Goal: Task Accomplishment & Management: Complete application form

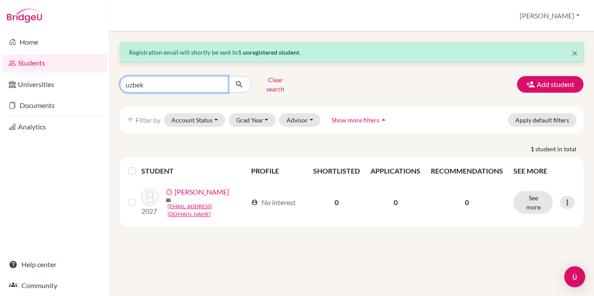
click at [195, 85] on input "uzbek" at bounding box center [174, 84] width 108 height 17
click at [216, 84] on input "uzbek" at bounding box center [174, 84] width 108 height 17
click at [44, 59] on link "Students" at bounding box center [54, 62] width 105 height 17
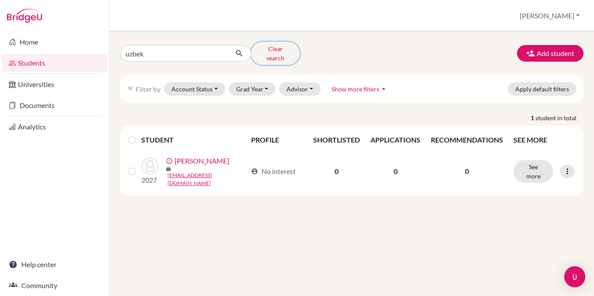
click at [290, 55] on button "Clear search" at bounding box center [275, 53] width 49 height 23
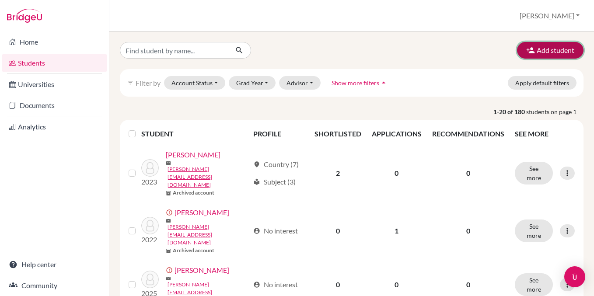
click at [549, 49] on button "Add student" at bounding box center [550, 50] width 66 height 17
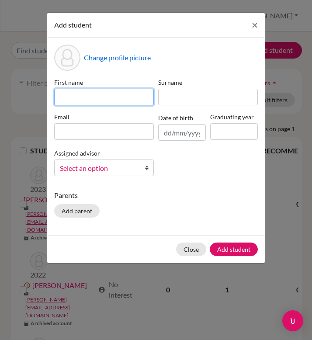
click at [86, 95] on input at bounding box center [104, 97] width 100 height 17
type input "[PERSON_NAME]"
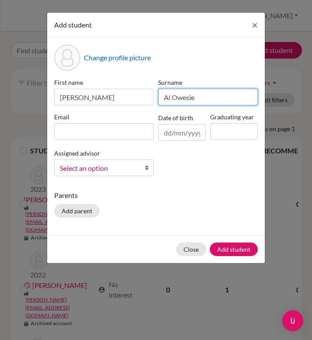
type input "Al Owesie"
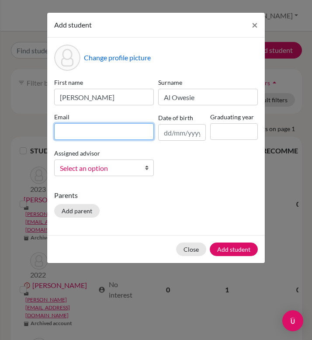
click at [68, 129] on input at bounding box center [104, 131] width 100 height 17
paste input "[PERSON_NAME][EMAIL_ADDRESS][DOMAIN_NAME]"
type input "[PERSON_NAME][EMAIL_ADDRESS][DOMAIN_NAME]"
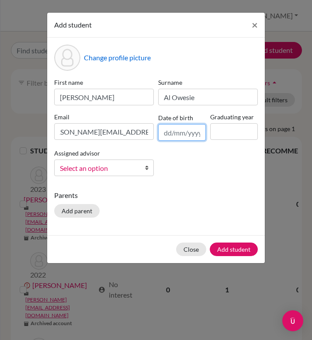
click at [168, 133] on input "text" at bounding box center [182, 132] width 48 height 17
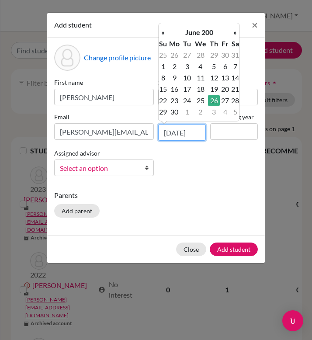
scroll to position [0, 1]
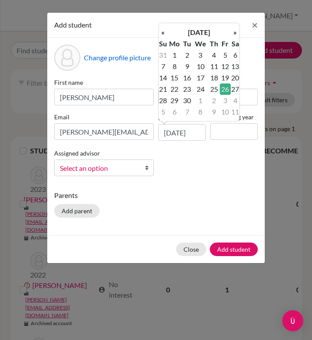
click at [215, 156] on div "First name [PERSON_NAME] [PERSON_NAME] Email [PERSON_NAME][EMAIL_ADDRESS][DOMAI…" at bounding box center [156, 130] width 208 height 105
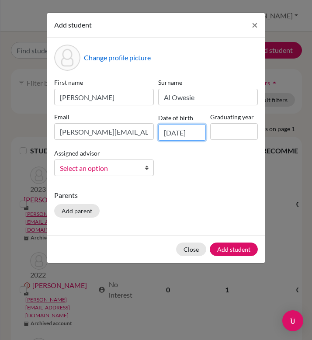
click at [192, 133] on input "[DATE]" at bounding box center [182, 132] width 48 height 17
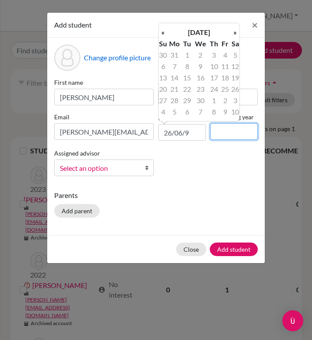
click at [220, 130] on input at bounding box center [234, 131] width 48 height 17
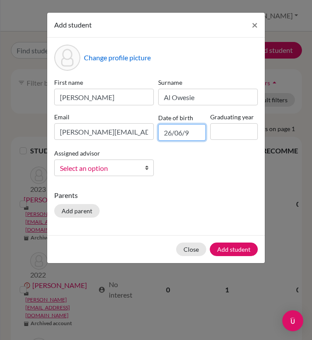
click at [197, 133] on input "26/06/9" at bounding box center [182, 132] width 48 height 17
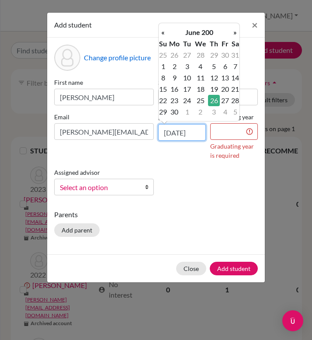
scroll to position [0, 1]
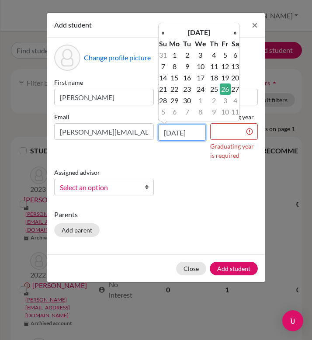
type input "[DATE]"
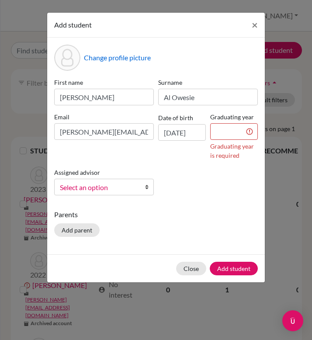
scroll to position [0, 0]
click at [197, 147] on div "Date of birth [DEMOGRAPHIC_DATA]" at bounding box center [182, 136] width 52 height 48
click at [187, 129] on input "[DATE]" at bounding box center [182, 132] width 48 height 17
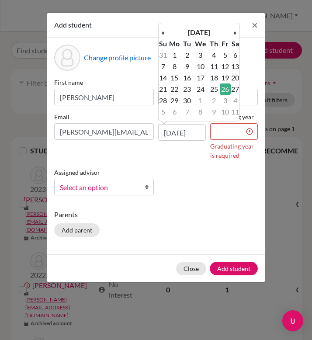
click at [224, 89] on td "26" at bounding box center [225, 89] width 11 height 11
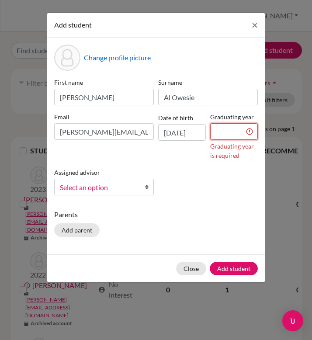
click at [224, 134] on input at bounding box center [234, 131] width 48 height 17
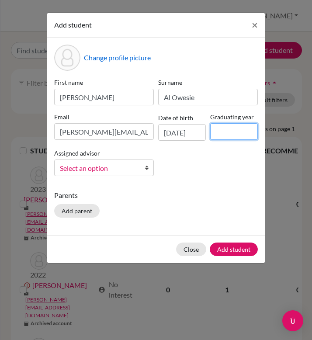
type input "2027"
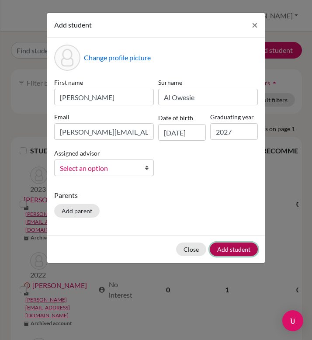
click at [234, 251] on button "Add student" at bounding box center [234, 250] width 48 height 14
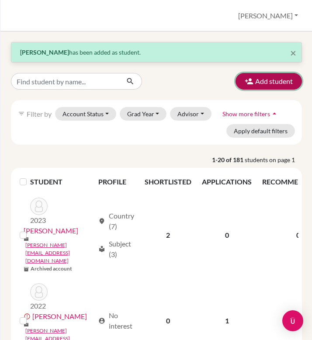
click at [268, 79] on button "Add student" at bounding box center [269, 81] width 66 height 17
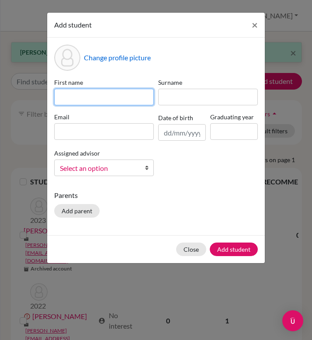
click at [82, 97] on input at bounding box center [104, 97] width 100 height 17
type input "Minchae"
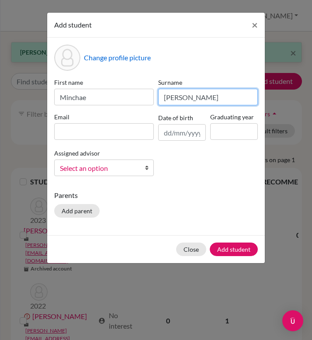
type input "[PERSON_NAME]"
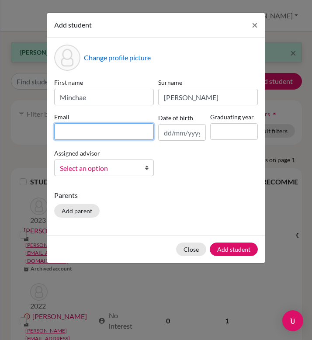
click at [69, 126] on input at bounding box center [104, 131] width 100 height 17
paste input "[EMAIL_ADDRESS][PERSON_NAME][DOMAIN_NAME]"
type input "[EMAIL_ADDRESS][PERSON_NAME][DOMAIN_NAME]"
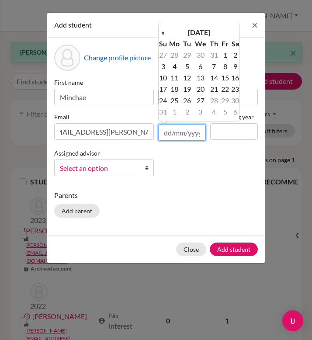
click at [166, 133] on input "text" at bounding box center [182, 132] width 48 height 17
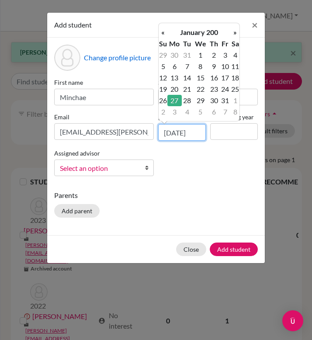
scroll to position [0, 1]
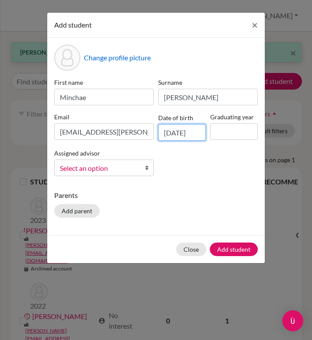
type input "[DATE]"
type input "2027"
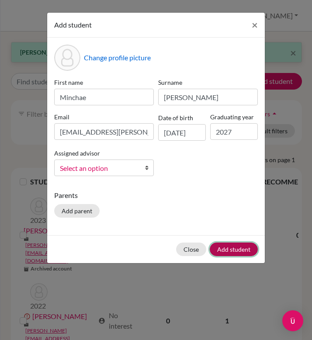
click at [234, 247] on button "Add student" at bounding box center [234, 250] width 48 height 14
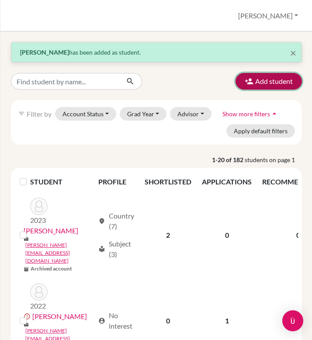
click at [252, 80] on icon "button" at bounding box center [249, 81] width 9 height 9
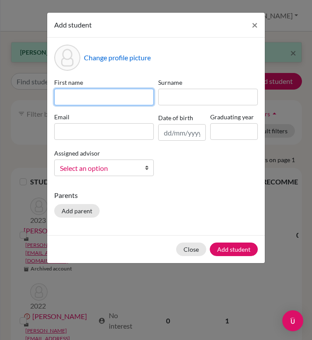
click at [82, 95] on input at bounding box center [104, 97] width 100 height 17
type input "e"
type input "Deni"
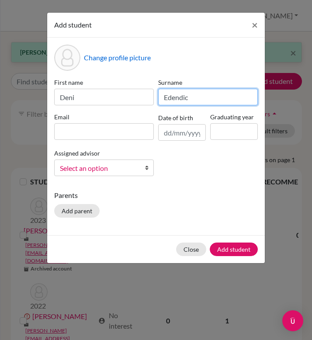
type input "Edendic"
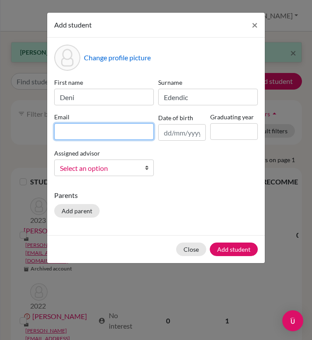
click at [59, 129] on input at bounding box center [104, 131] width 100 height 17
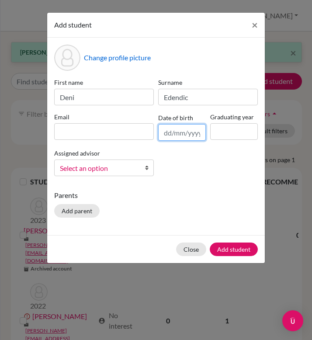
click at [164, 137] on input "text" at bounding box center [182, 132] width 48 height 17
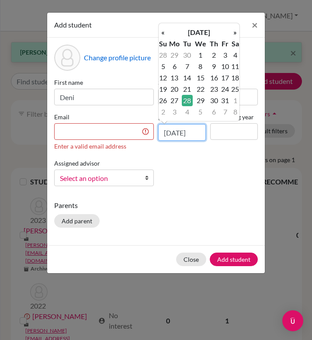
type input "[DATE]"
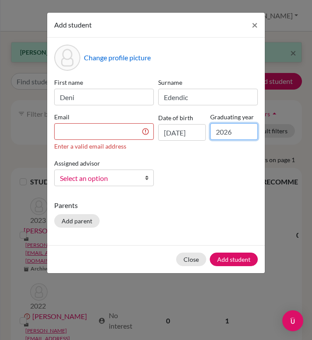
type input "2026"
click at [71, 132] on input at bounding box center [104, 131] width 100 height 17
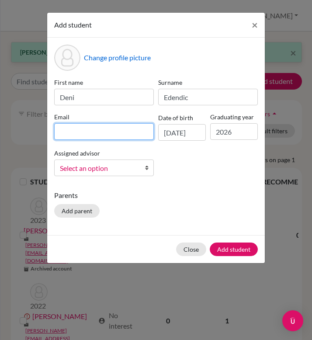
paste input "[EMAIL_ADDRESS][PERSON_NAME][DOMAIN_NAME]"
type input "[EMAIL_ADDRESS][PERSON_NAME][DOMAIN_NAME]"
paste input "[PERSON_NAME][EMAIL_ADDRESS][DOMAIN_NAME]"
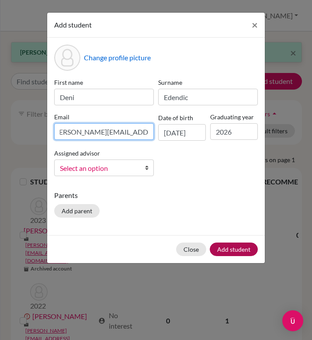
type input "[PERSON_NAME][EMAIL_ADDRESS][DOMAIN_NAME]"
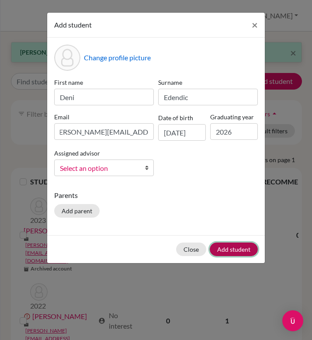
click at [238, 251] on button "Add student" at bounding box center [234, 250] width 48 height 14
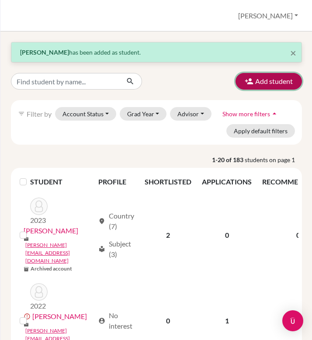
click at [290, 81] on button "Add student" at bounding box center [269, 81] width 66 height 17
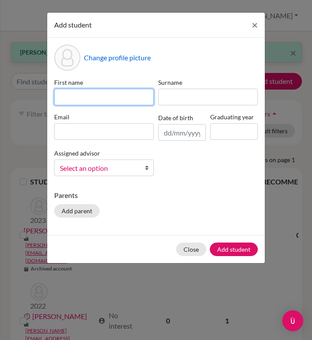
click at [70, 91] on input at bounding box center [104, 97] width 100 height 17
type input "Sela"
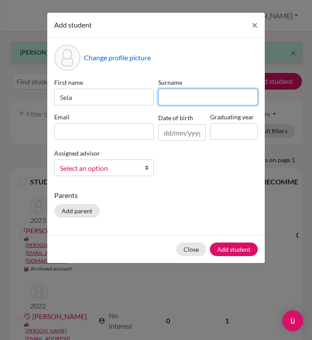
click at [167, 89] on input at bounding box center [208, 97] width 100 height 17
type input "Furth"
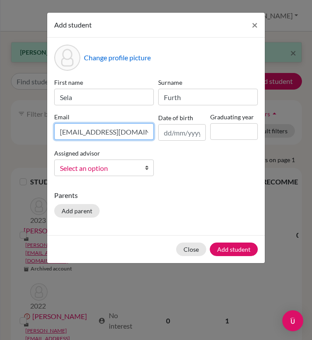
type input "[EMAIL_ADDRESS][DOMAIN_NAME]"
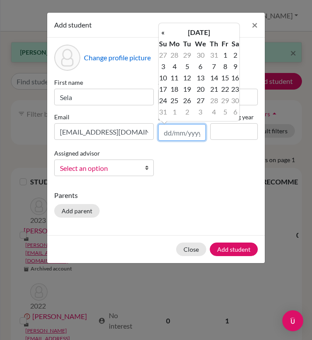
click at [178, 130] on input "text" at bounding box center [182, 132] width 48 height 17
type input "[DATE]"
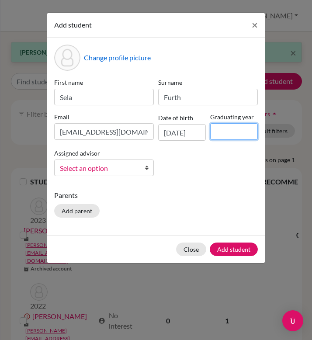
scroll to position [0, 0]
type input "2026"
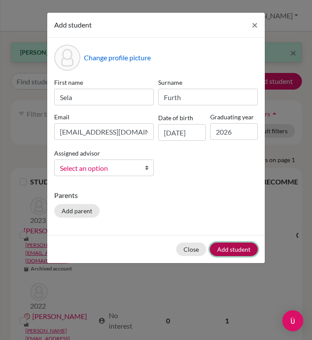
click at [226, 248] on button "Add student" at bounding box center [234, 250] width 48 height 14
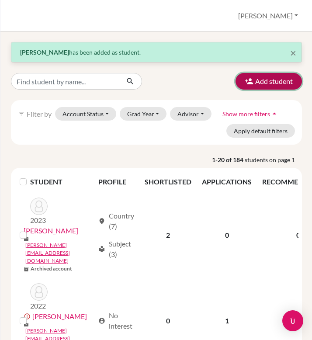
click at [246, 82] on icon "button" at bounding box center [249, 81] width 9 height 9
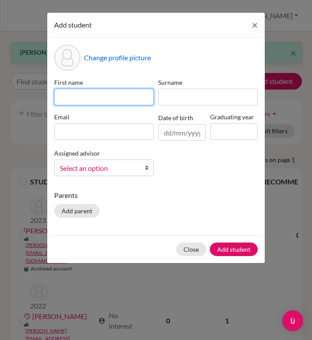
click at [87, 101] on input at bounding box center [104, 97] width 100 height 17
type input "[PERSON_NAME]"
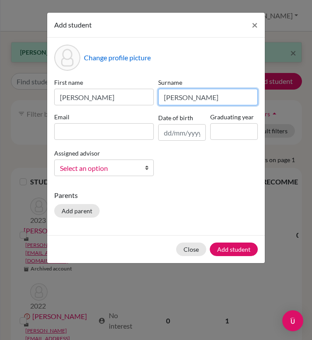
type input "[PERSON_NAME]"
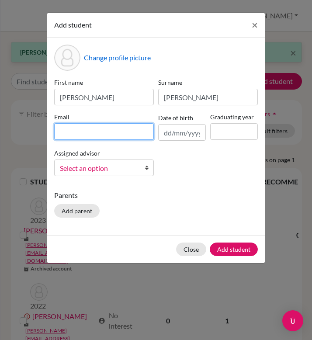
type input "L"
paste input "@[DOMAIN_NAME]"
type input "[PERSON_NAME][EMAIL_ADDRESS][DOMAIN_NAME]"
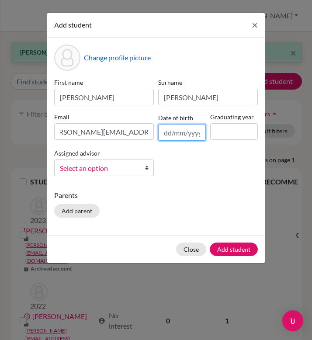
scroll to position [0, 0]
click at [169, 131] on input "text" at bounding box center [182, 132] width 48 height 17
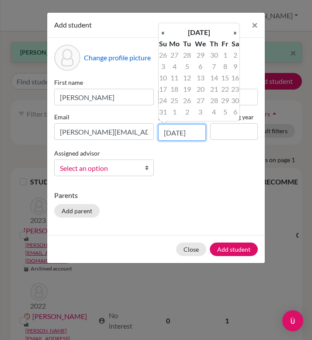
scroll to position [0, 1]
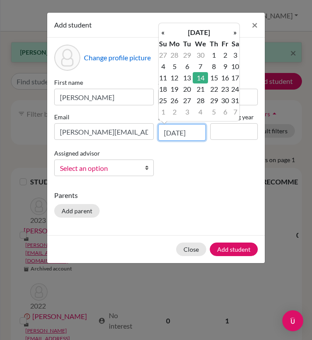
type input "[DATE]"
click at [222, 138] on input at bounding box center [234, 131] width 48 height 17
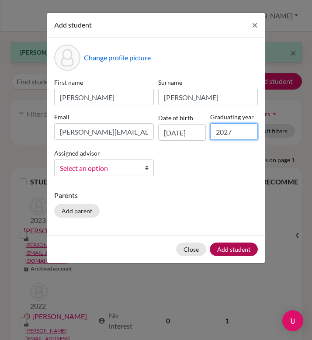
type input "2027"
click at [241, 251] on button "Add student" at bounding box center [234, 250] width 48 height 14
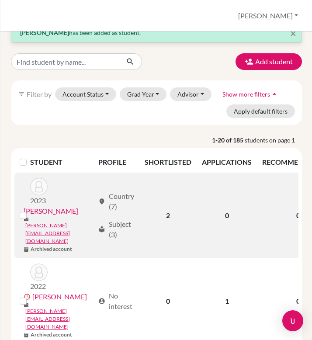
scroll to position [20, 0]
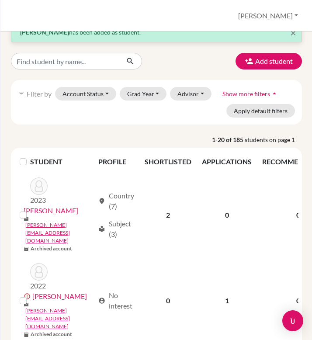
click at [144, 102] on div "filter_list Filter by Account Status Active accounts Archived accounts Register…" at bounding box center [156, 102] width 291 height 45
click at [144, 96] on button "Grad Year" at bounding box center [143, 94] width 47 height 14
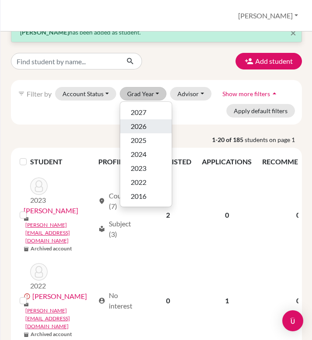
click at [145, 122] on span "2026" at bounding box center [139, 126] width 16 height 10
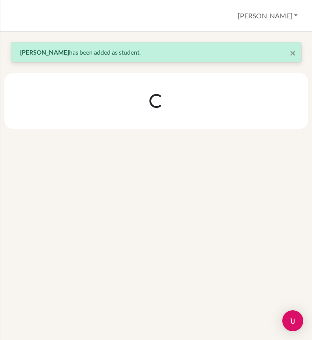
scroll to position [0, 0]
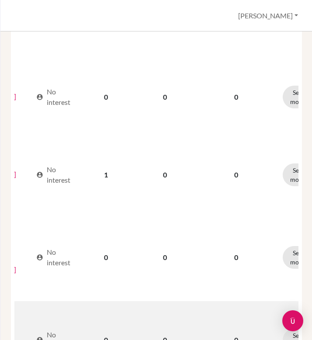
scroll to position [0, 103]
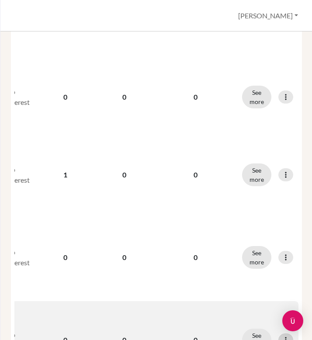
click at [289, 296] on icon at bounding box center [286, 340] width 9 height 9
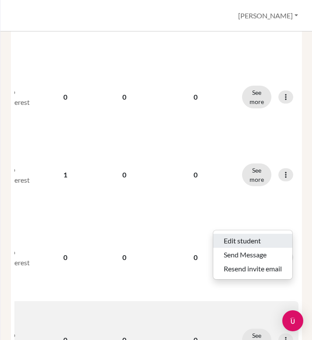
click at [264, 234] on button "Edit student" at bounding box center [252, 241] width 79 height 14
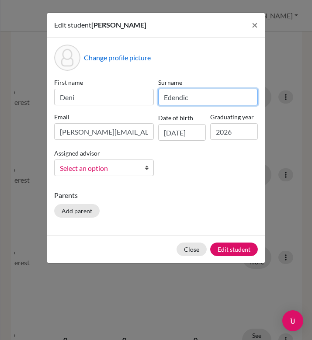
click at [170, 98] on input "Edendic" at bounding box center [208, 97] width 100 height 17
type input "Efendic"
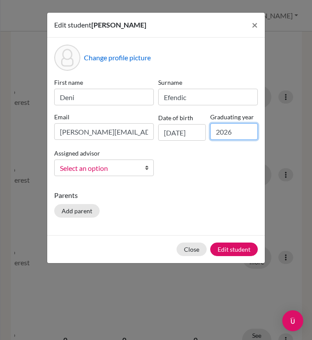
click at [241, 129] on input "2026" at bounding box center [234, 131] width 48 height 17
type input "2027"
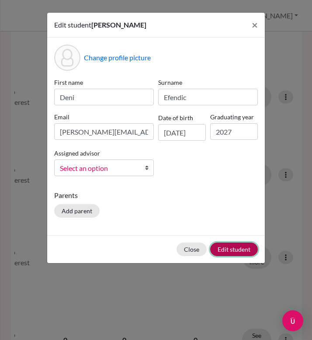
click at [237, 248] on button "Edit student" at bounding box center [234, 250] width 48 height 14
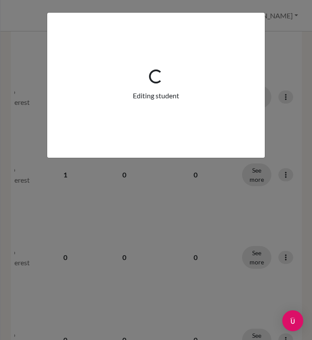
scroll to position [0, 0]
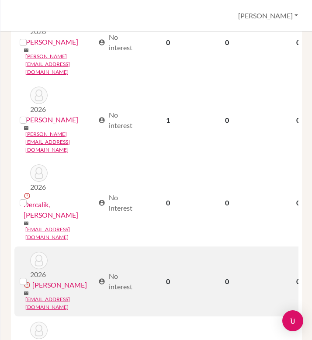
scroll to position [0, 103]
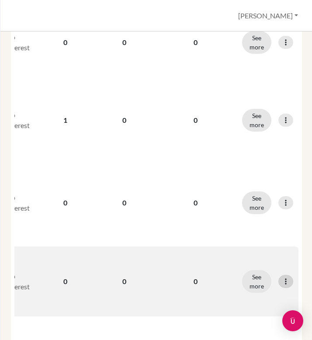
click at [289, 277] on icon at bounding box center [286, 281] width 9 height 9
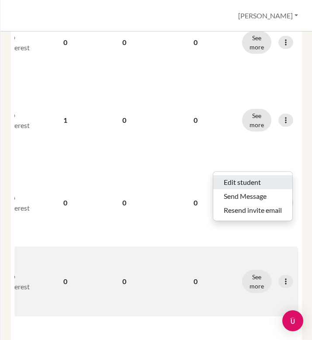
click at [248, 175] on button "Edit student" at bounding box center [252, 182] width 79 height 14
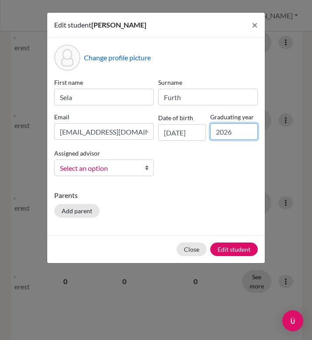
click at [234, 132] on input "2026" at bounding box center [234, 131] width 48 height 17
type input "2027"
click button "Edit student" at bounding box center [234, 250] width 48 height 14
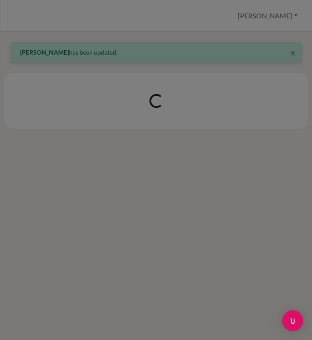
scroll to position [0, 0]
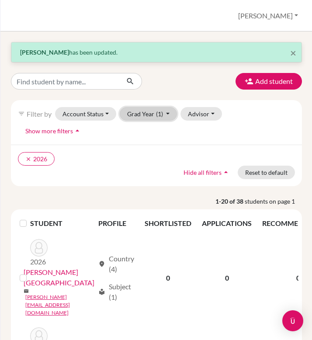
click at [138, 112] on button "Grad Year (1)" at bounding box center [149, 114] width 58 height 14
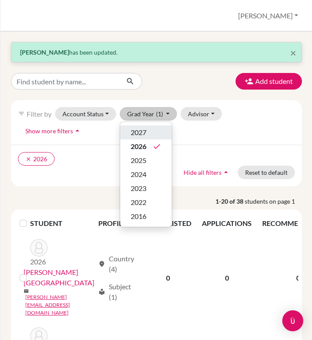
click at [142, 134] on span "2027" at bounding box center [139, 132] width 16 height 10
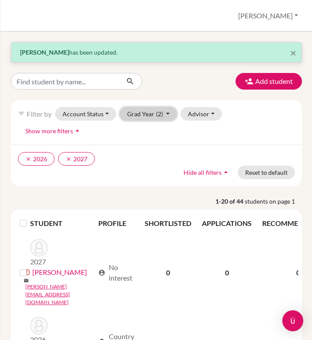
click at [143, 115] on button "Grad Year (2)" at bounding box center [149, 114] width 58 height 14
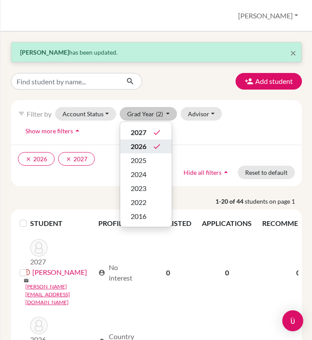
click at [146, 143] on span "2026" at bounding box center [139, 146] width 16 height 10
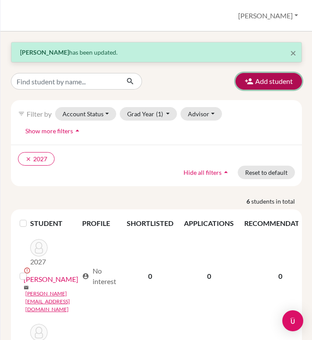
click at [247, 83] on icon "button" at bounding box center [249, 81] width 9 height 9
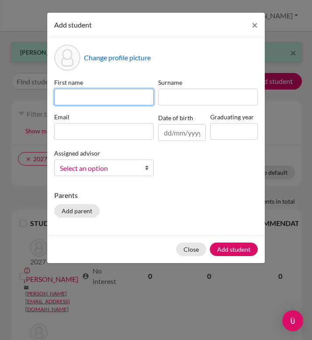
click at [116, 98] on input at bounding box center [104, 97] width 100 height 17
type input "[PERSON_NAME]"
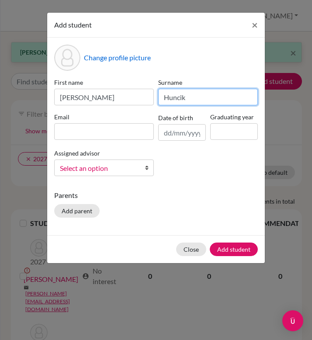
type input "Huncik"
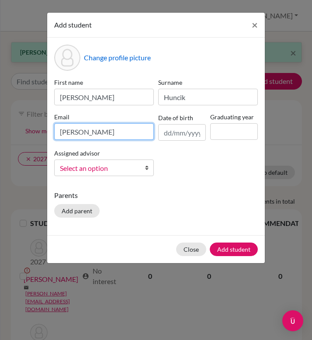
paste input "@[DOMAIN_NAME]"
type input "[PERSON_NAME][EMAIL_ADDRESS][DOMAIN_NAME]"
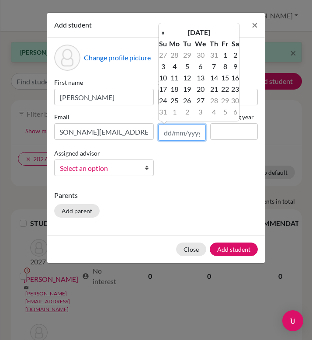
scroll to position [0, 0]
click at [185, 133] on input "text" at bounding box center [182, 132] width 48 height 17
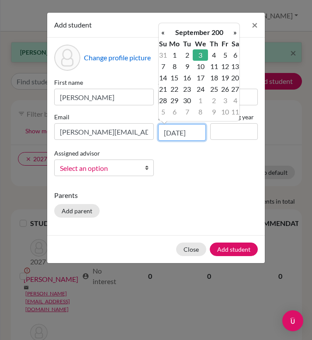
scroll to position [0, 1]
type input "[DATE]"
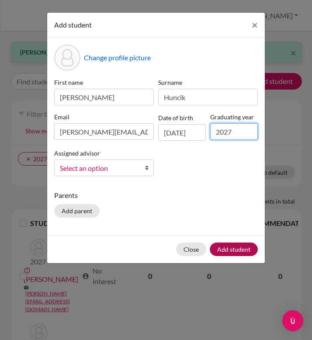
type input "2027"
click at [227, 250] on button "Add student" at bounding box center [234, 250] width 48 height 14
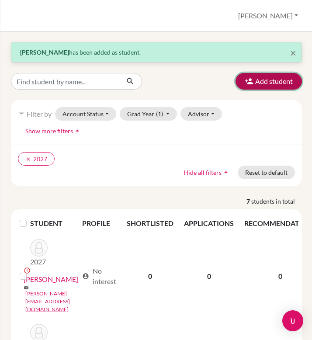
click at [244, 80] on button "Add student" at bounding box center [269, 81] width 66 height 17
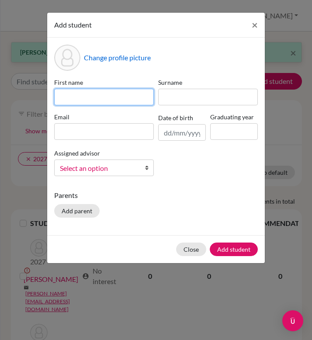
click at [117, 96] on input at bounding box center [104, 97] width 100 height 17
type input "[PERSON_NAME]"
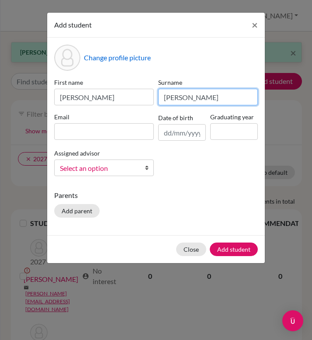
type input "[PERSON_NAME]"
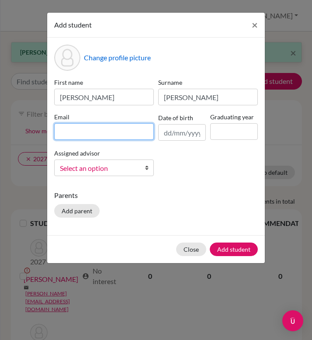
click at [96, 128] on input at bounding box center [104, 131] width 100 height 17
paste input "@[DOMAIN_NAME]"
type input "[PERSON_NAME][EMAIL_ADDRESS][DOMAIN_NAME]"
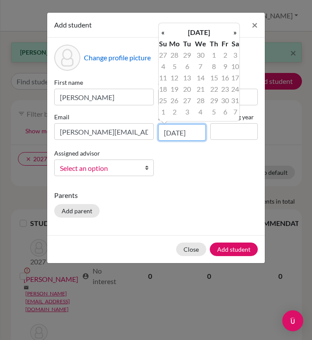
scroll to position [0, 0]
type input "[DATE]"
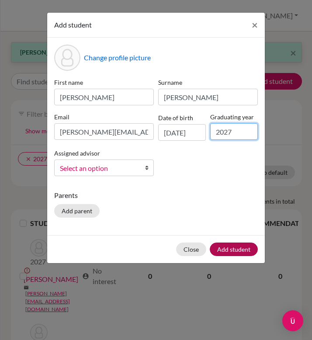
type input "2027"
click at [226, 248] on button "Add student" at bounding box center [234, 250] width 48 height 14
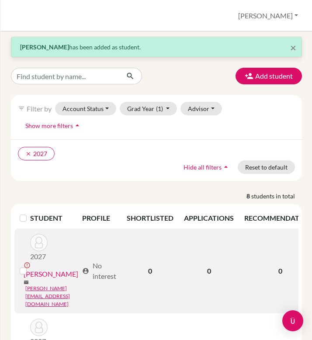
scroll to position [3, 0]
